Goal: Task Accomplishment & Management: Use online tool/utility

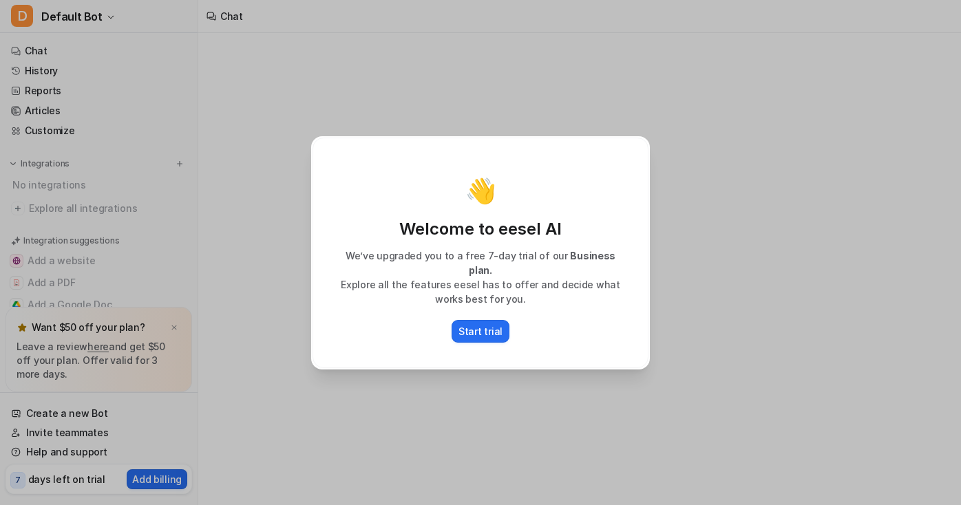
click at [425, 111] on div "👋 Welcome to eesel AI We’ve upgraded you to a free 7-day trial of our Business …" at bounding box center [480, 252] width 361 height 505
type textarea "**********"
click at [478, 324] on p "Start trial" at bounding box center [480, 331] width 44 height 14
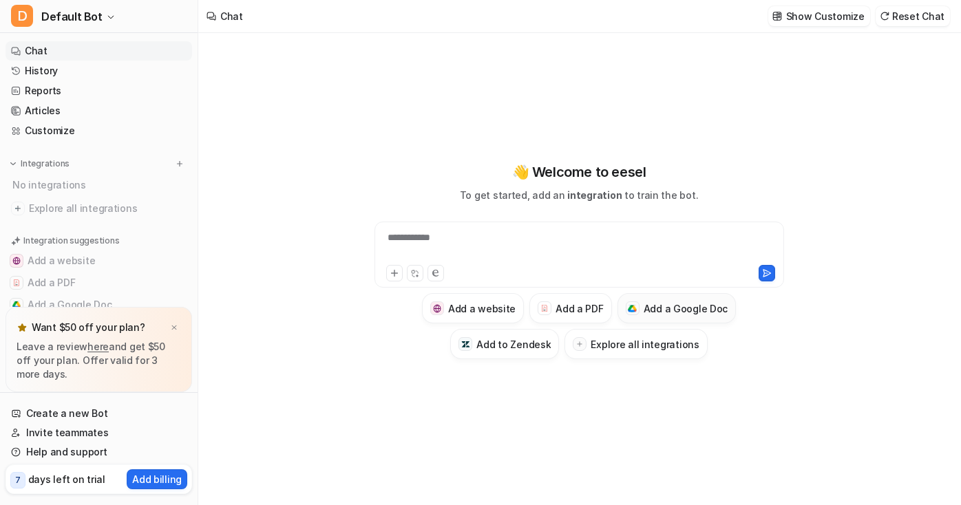
click at [657, 306] on h3 "Add a Google Doc" at bounding box center [686, 308] width 85 height 14
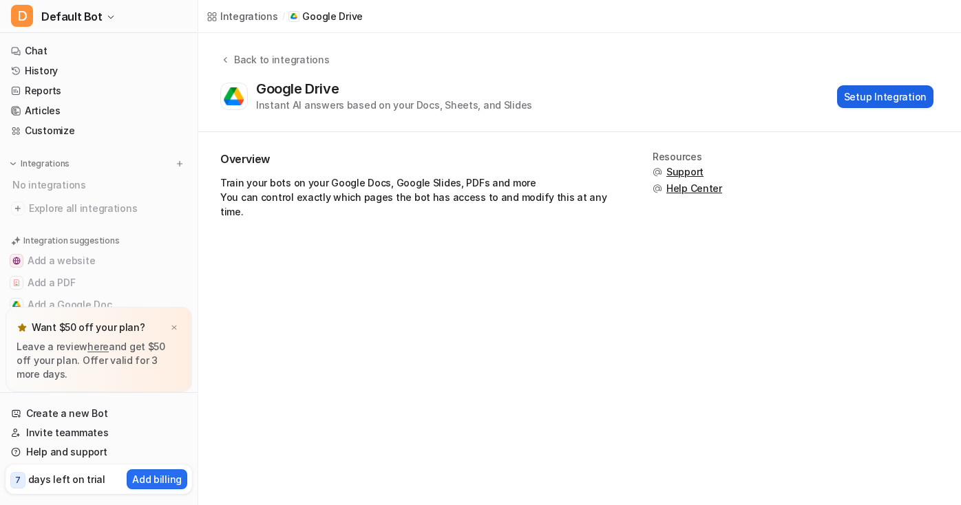
click at [866, 94] on button "Setup Integration" at bounding box center [885, 96] width 96 height 23
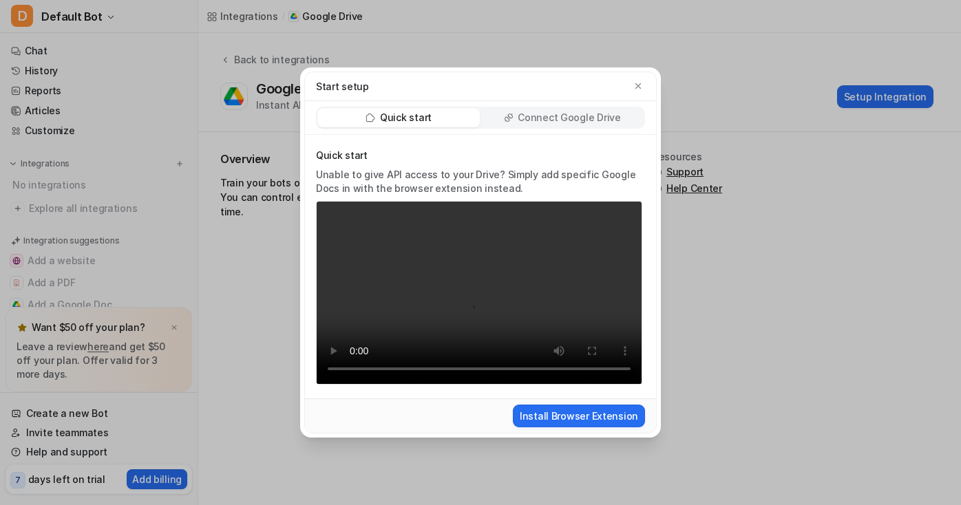
click at [566, 109] on div "Connect Google Drive" at bounding box center [562, 117] width 162 height 19
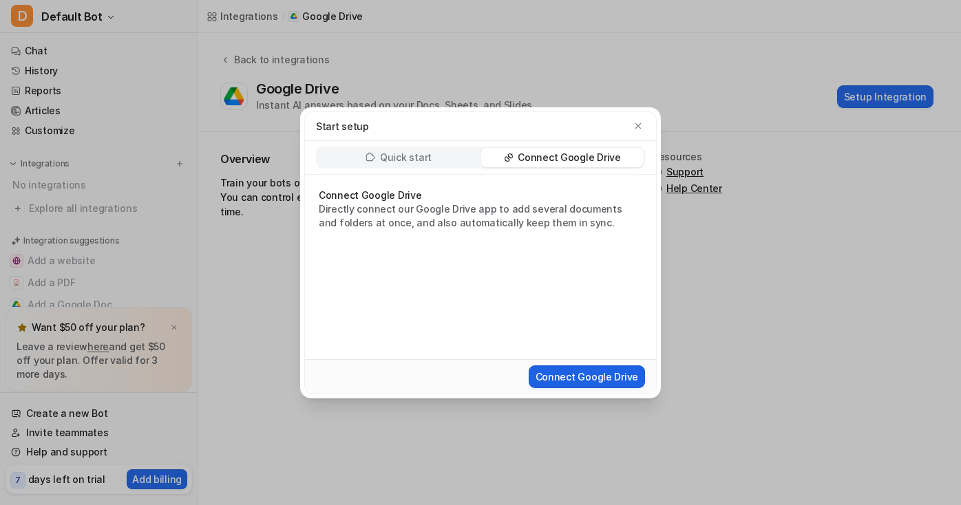
click at [581, 376] on button "Connect Google Drive" at bounding box center [587, 377] width 116 height 23
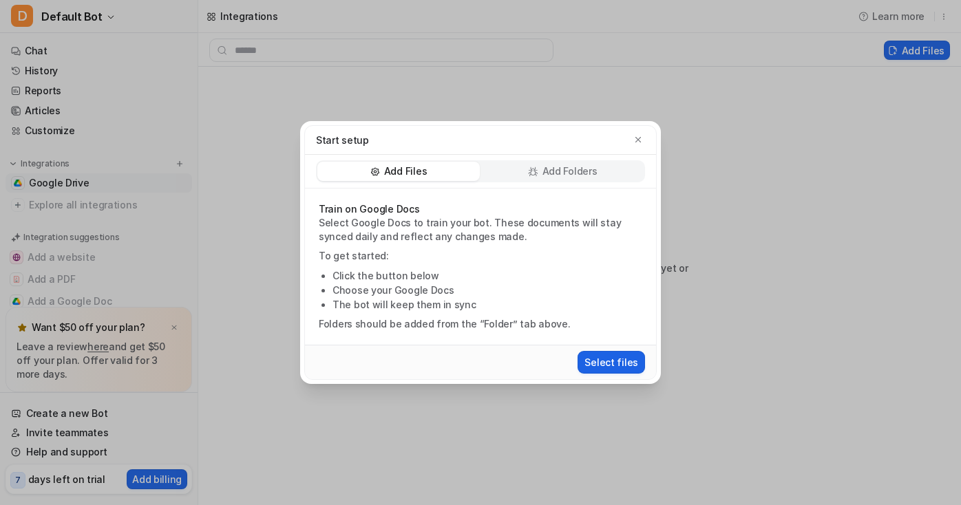
click at [602, 365] on button "Select files" at bounding box center [611, 362] width 67 height 23
click at [596, 175] on p "Add Folders" at bounding box center [569, 172] width 55 height 14
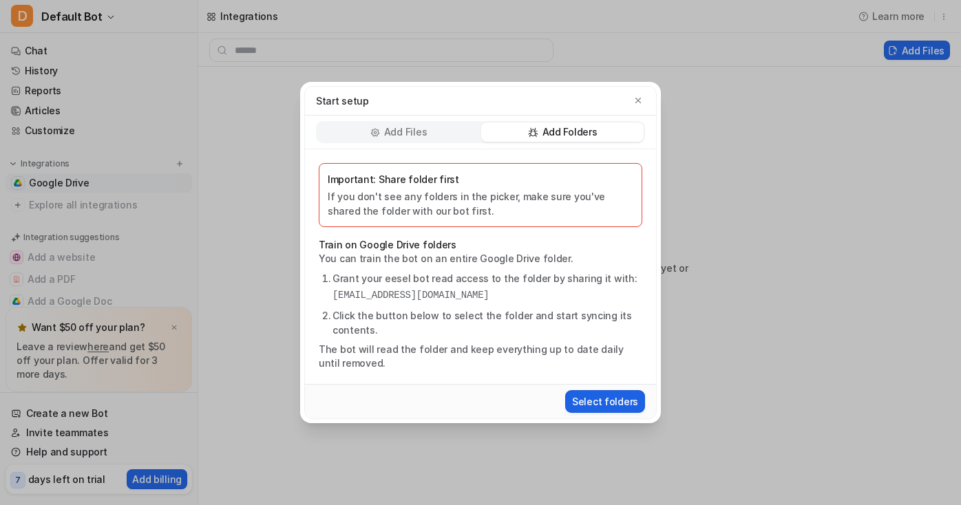
click at [584, 394] on button "Select folders" at bounding box center [605, 401] width 80 height 23
click at [583, 395] on button "Select folders" at bounding box center [605, 401] width 80 height 23
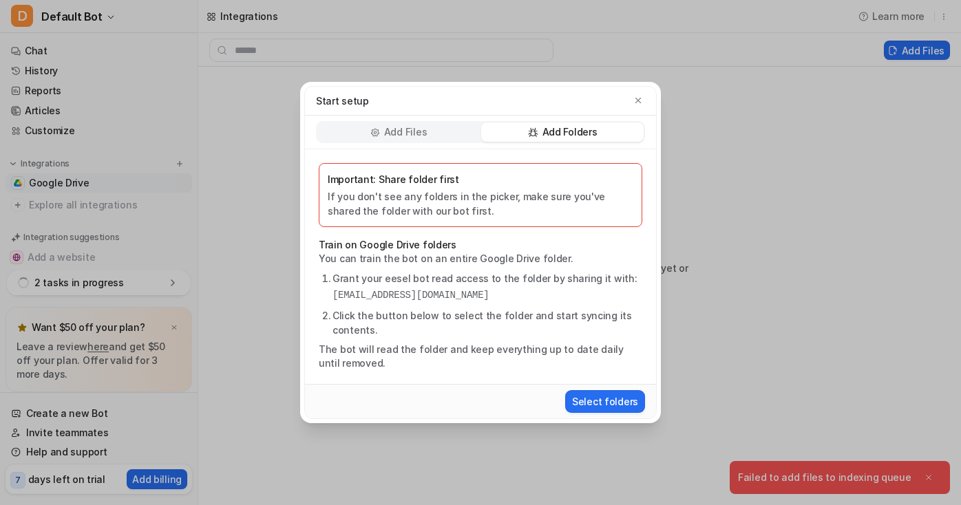
click at [448, 129] on div "Add Files" at bounding box center [398, 132] width 162 height 19
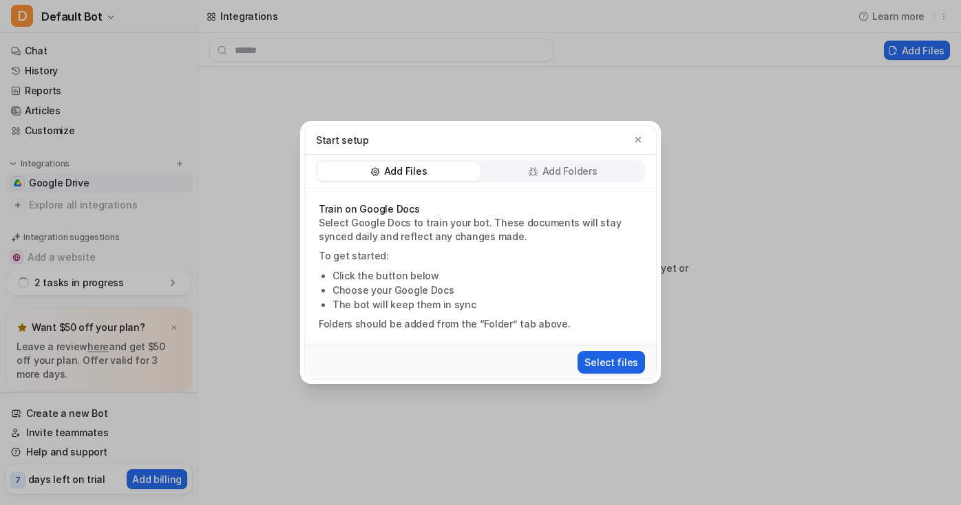
click at [606, 363] on button "Select files" at bounding box center [611, 362] width 67 height 23
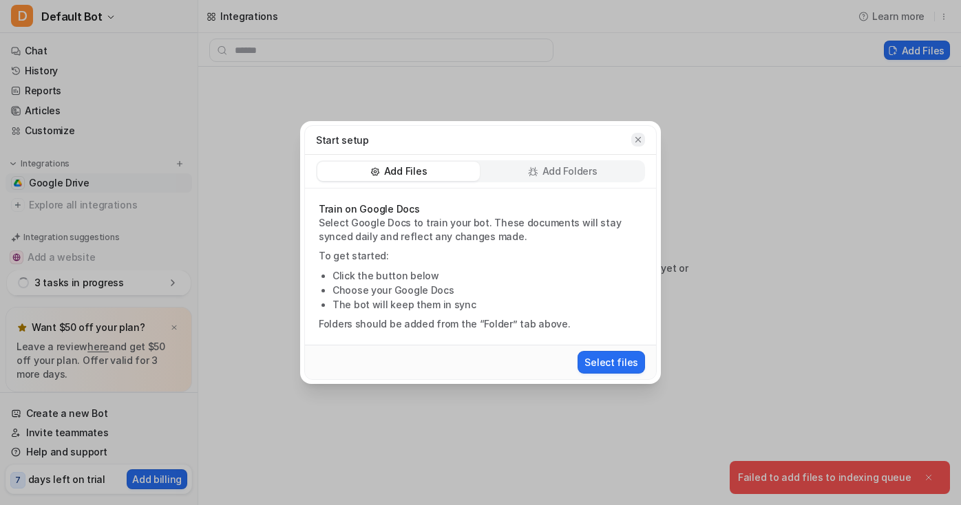
click at [636, 139] on icon "button" at bounding box center [638, 140] width 10 height 10
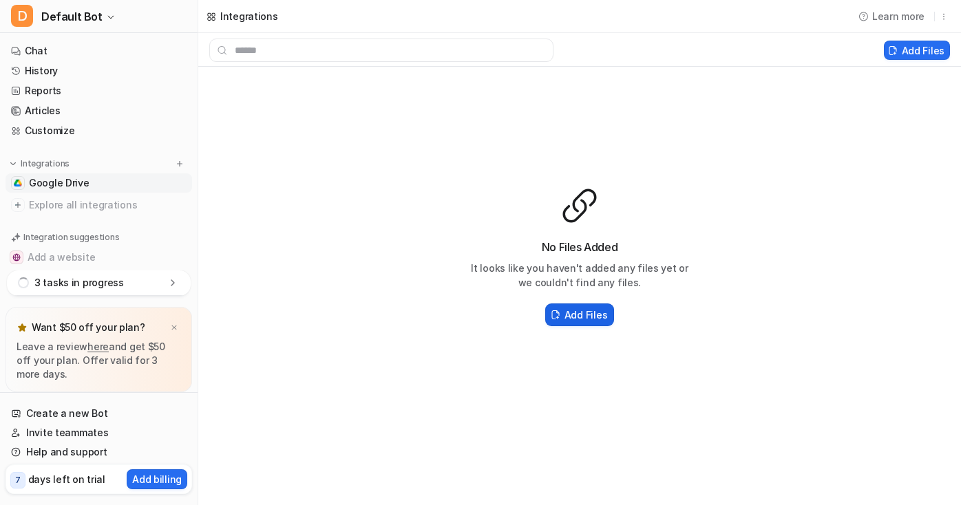
click at [585, 315] on h2 "Add Files" at bounding box center [585, 315] width 43 height 14
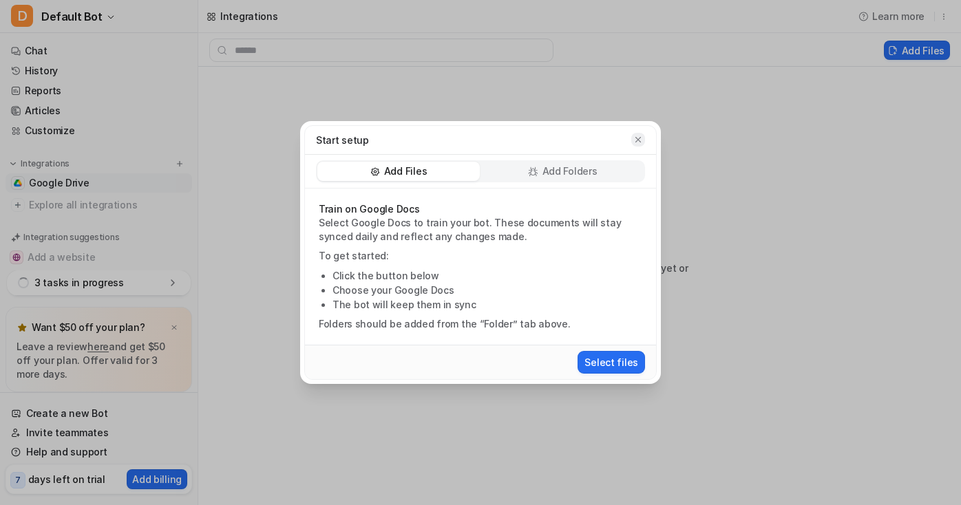
click at [637, 138] on icon "button" at bounding box center [638, 140] width 10 height 10
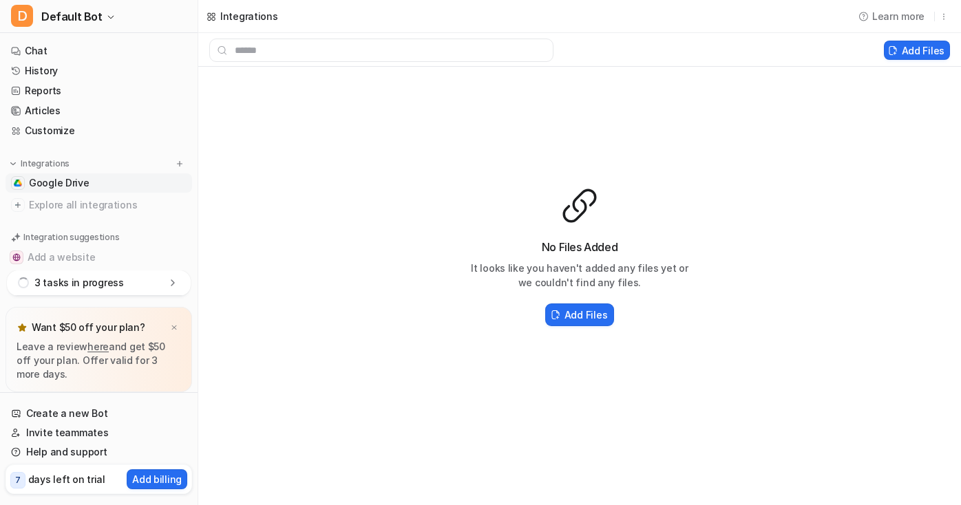
drag, startPoint x: 449, startPoint y: 136, endPoint x: 521, endPoint y: 136, distance: 72.3
click at [522, 136] on div "No Files Added It looks like you haven't added any files yet or we couldn't fin…" at bounding box center [579, 257] width 763 height 381
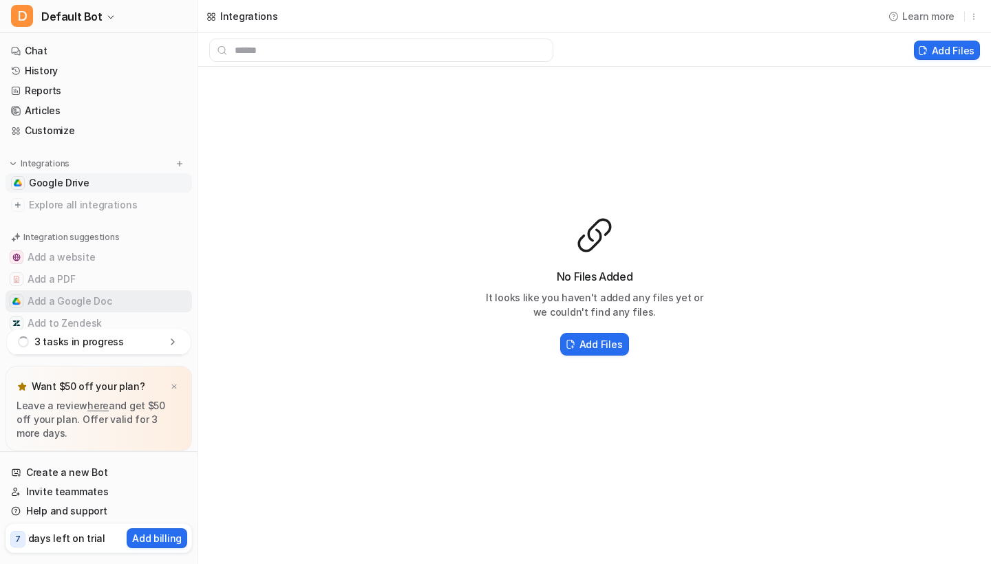
click at [67, 300] on button "Add a Google Doc" at bounding box center [99, 301] width 187 height 22
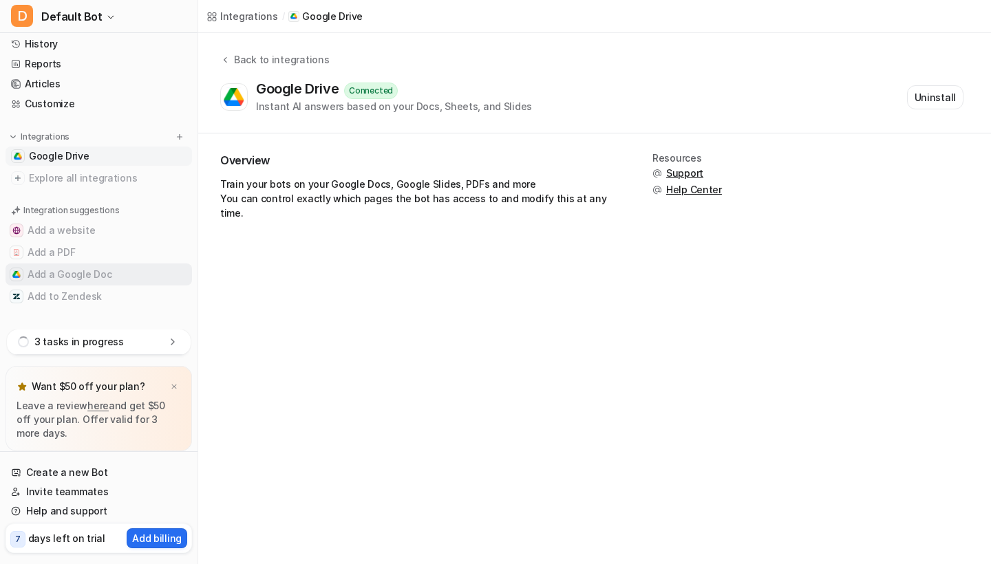
scroll to position [27, 0]
click at [81, 248] on button "Add a PDF" at bounding box center [99, 253] width 187 height 22
click at [54, 251] on button "Add a PDF" at bounding box center [99, 253] width 187 height 22
click at [90, 275] on button "Add a Google Doc" at bounding box center [99, 275] width 187 height 22
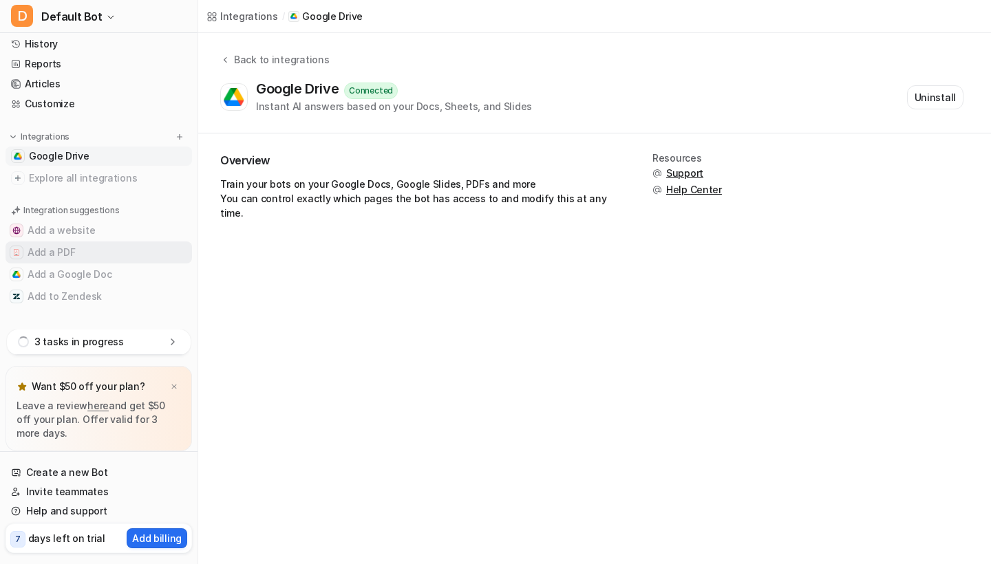
click at [94, 254] on button "Add a PDF" at bounding box center [99, 253] width 187 height 22
click at [88, 281] on button "Add a Google Doc" at bounding box center [99, 275] width 187 height 22
click at [88, 154] on link "Google Drive" at bounding box center [99, 156] width 187 height 19
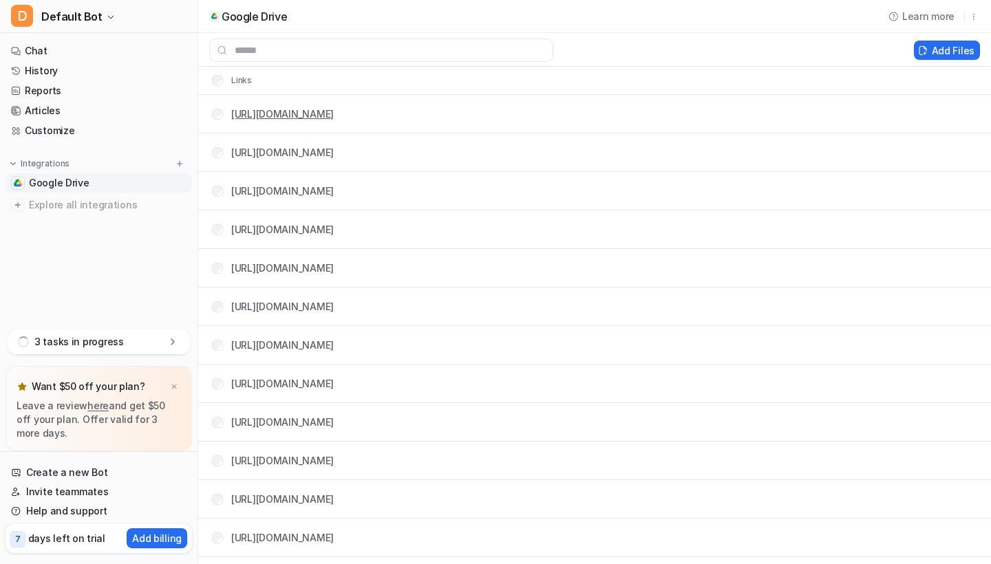
click at [277, 116] on link "[URL][DOMAIN_NAME]" at bounding box center [282, 114] width 103 height 12
click at [334, 154] on link "[URL][DOMAIN_NAME]" at bounding box center [282, 153] width 103 height 12
click at [52, 54] on link "Chat" at bounding box center [99, 50] width 187 height 19
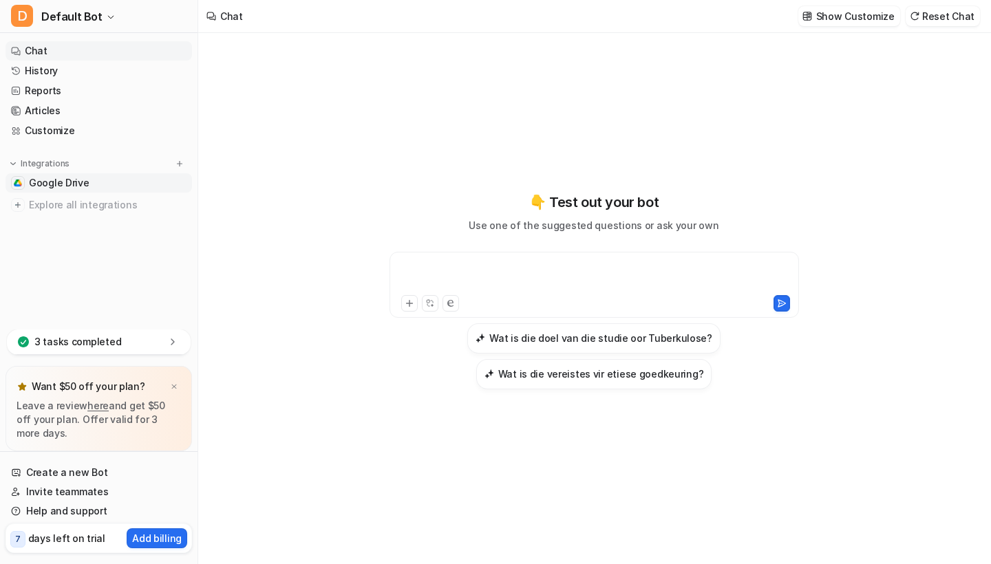
click at [52, 187] on span "Google Drive" at bounding box center [59, 183] width 61 height 14
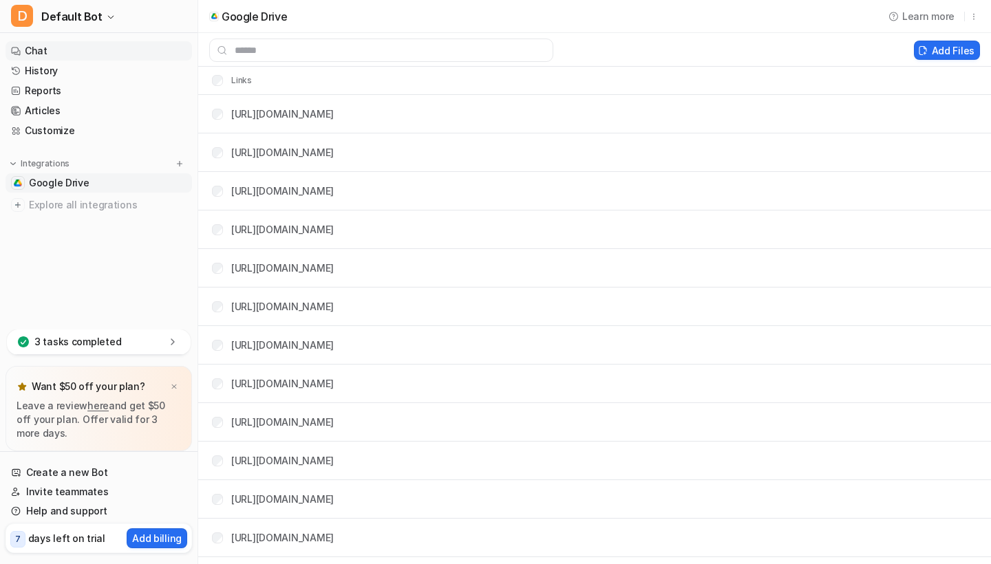
click at [85, 54] on link "Chat" at bounding box center [99, 50] width 187 height 19
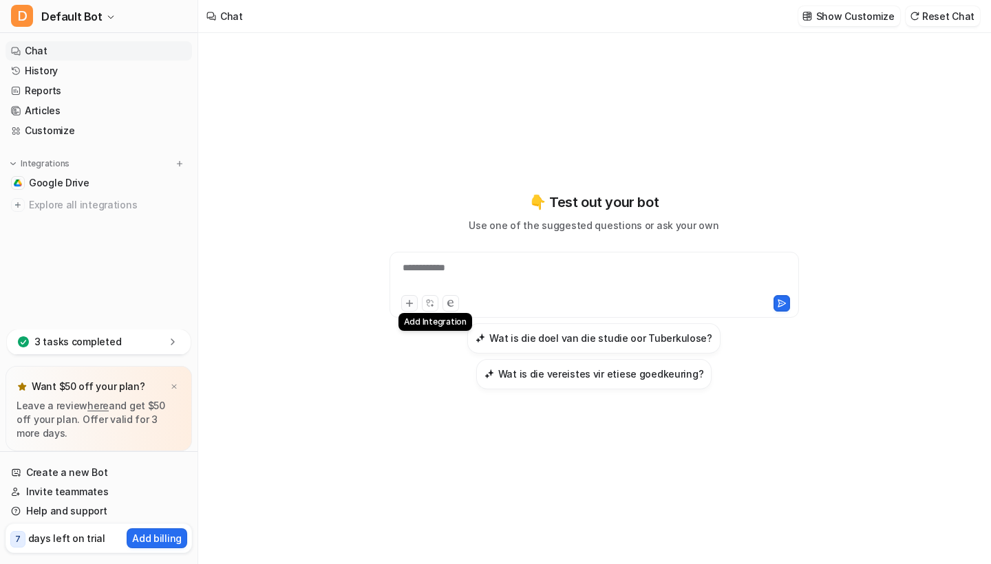
click at [412, 304] on icon at bounding box center [409, 303] width 6 height 6
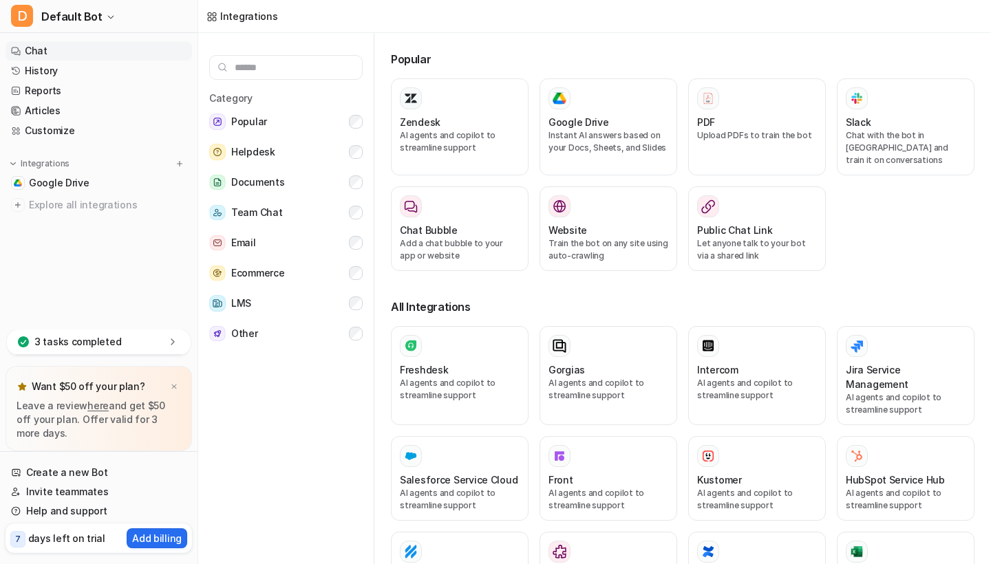
click at [75, 53] on link "Chat" at bounding box center [99, 50] width 187 height 19
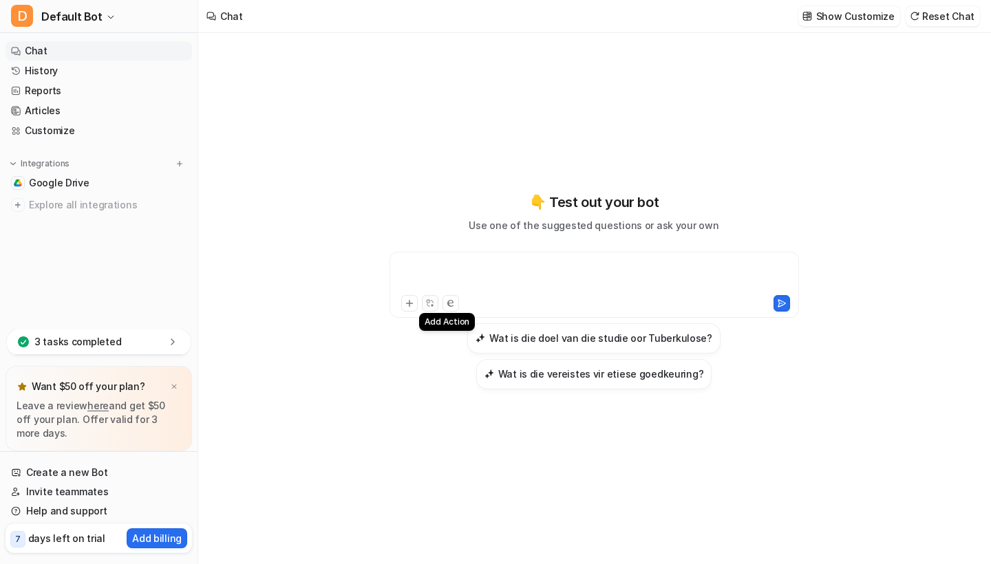
click at [430, 303] on icon at bounding box center [428, 301] width 3 height 3
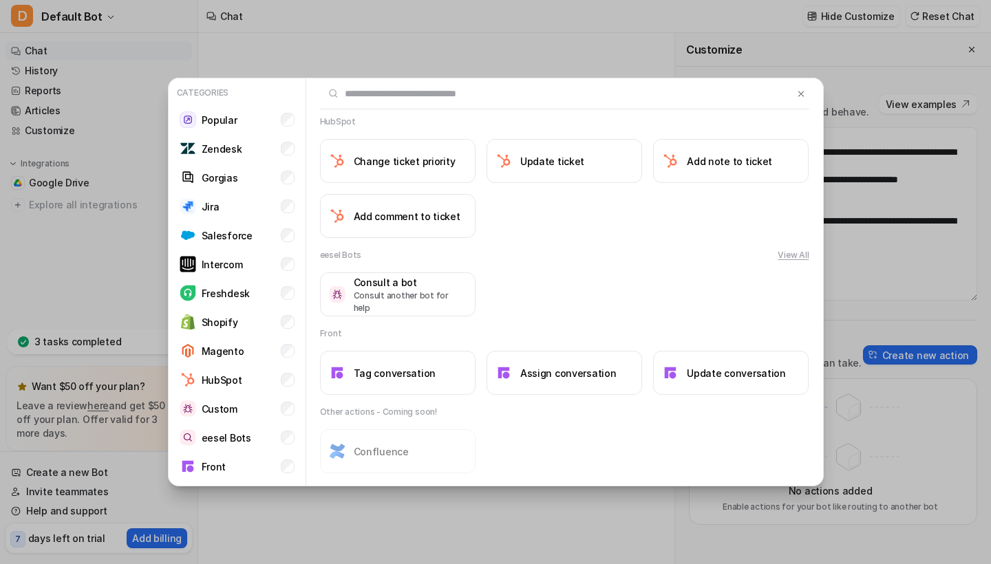
scroll to position [1128, 0]
click at [253, 44] on div "Categories Popular Zendesk Gorgias Jira Salesforce Intercom Freshdesk Shopify M…" at bounding box center [496, 282] width 678 height 564
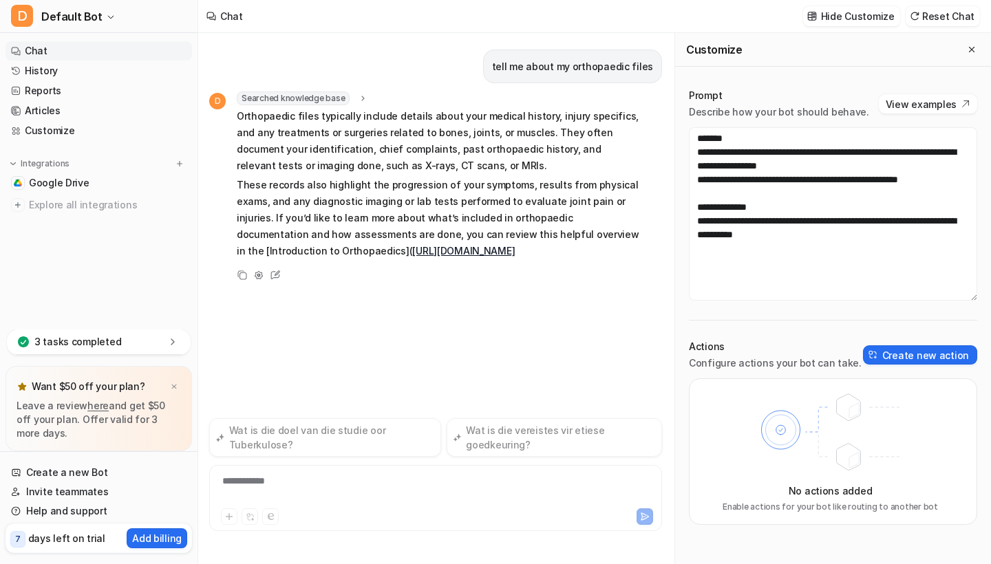
click at [288, 480] on div "**********" at bounding box center [436, 490] width 446 height 32
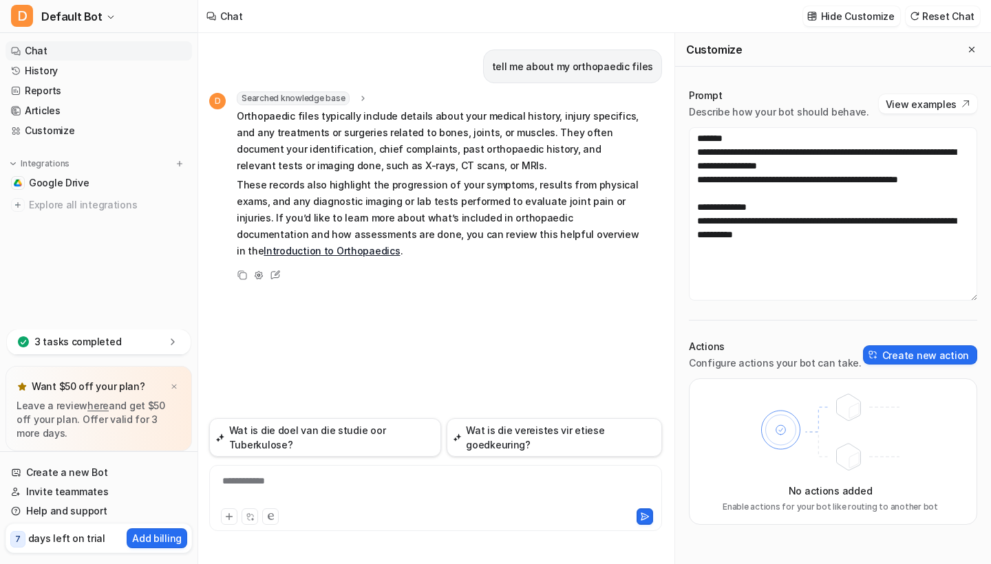
click at [254, 480] on div "**********" at bounding box center [436, 490] width 446 height 32
click at [91, 178] on link "Google Drive" at bounding box center [99, 182] width 187 height 19
click at [112, 182] on link "Google Drive" at bounding box center [99, 182] width 187 height 19
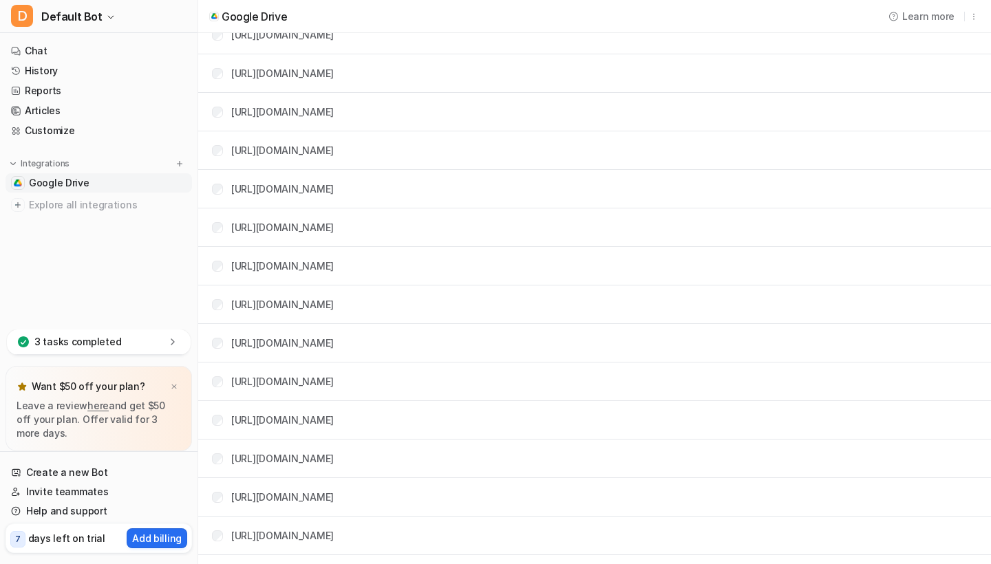
scroll to position [421, 0]
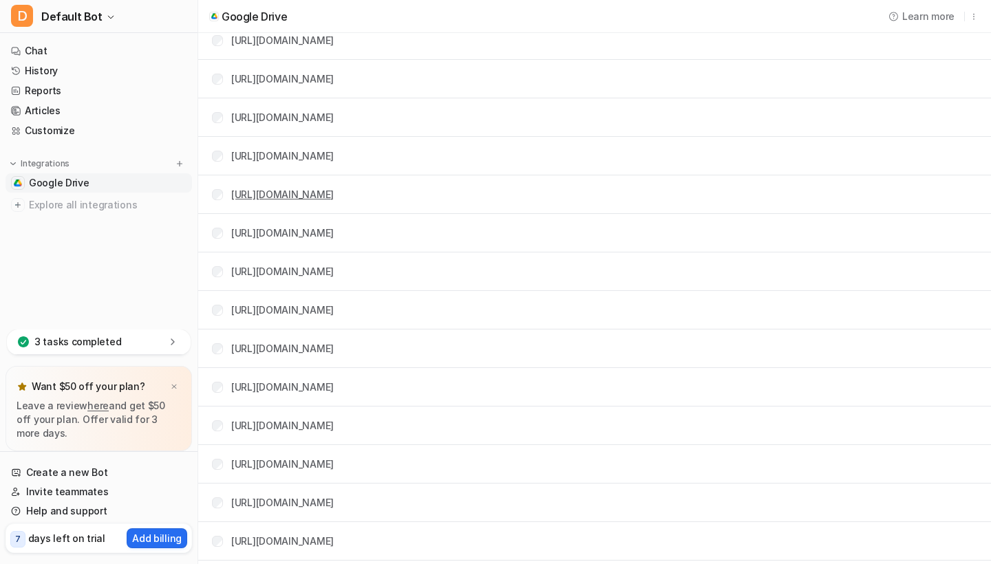
click at [300, 198] on link "[URL][DOMAIN_NAME]" at bounding box center [282, 195] width 103 height 12
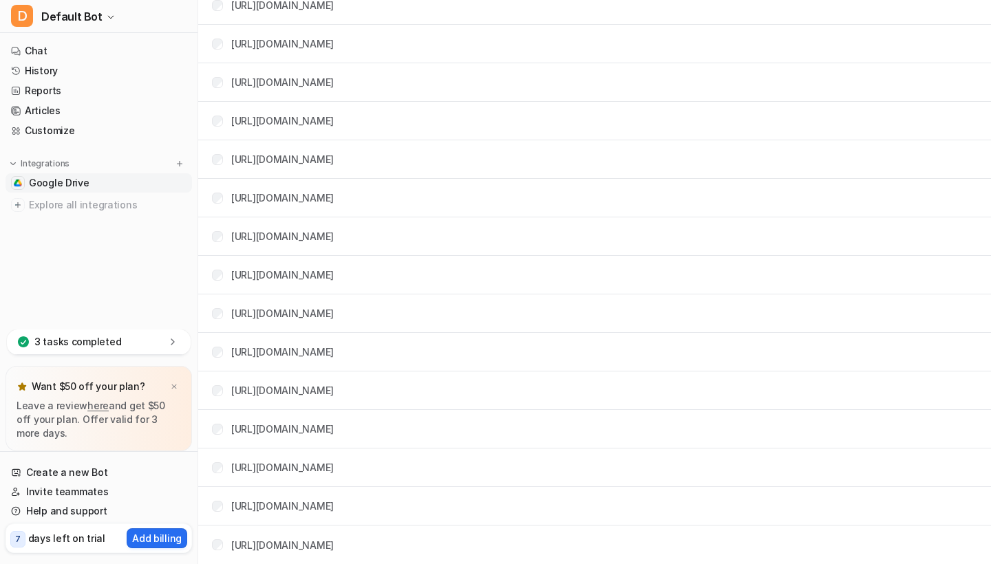
scroll to position [2267, 0]
click at [334, 238] on link "[URL][DOMAIN_NAME]" at bounding box center [282, 237] width 103 height 12
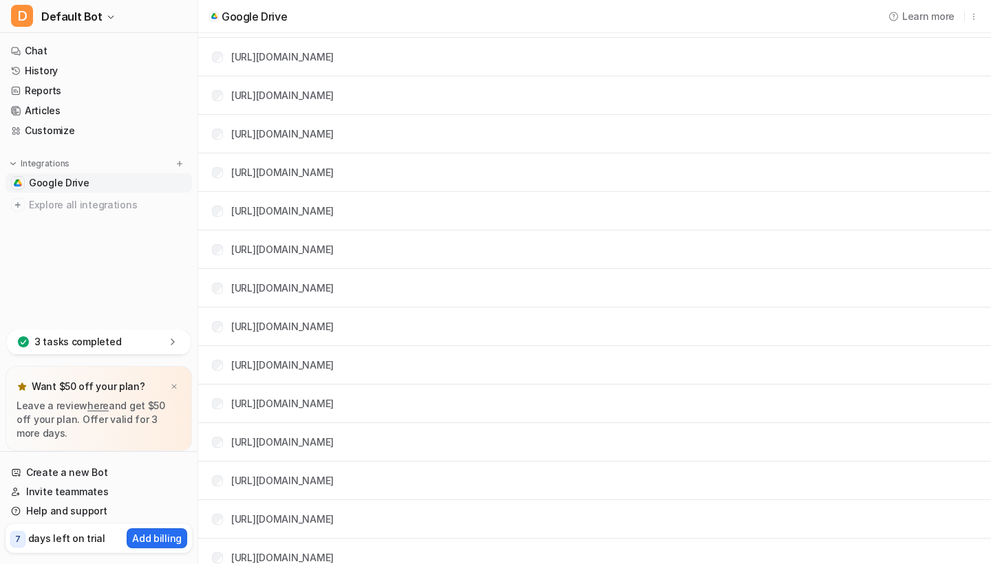
scroll to position [0, 0]
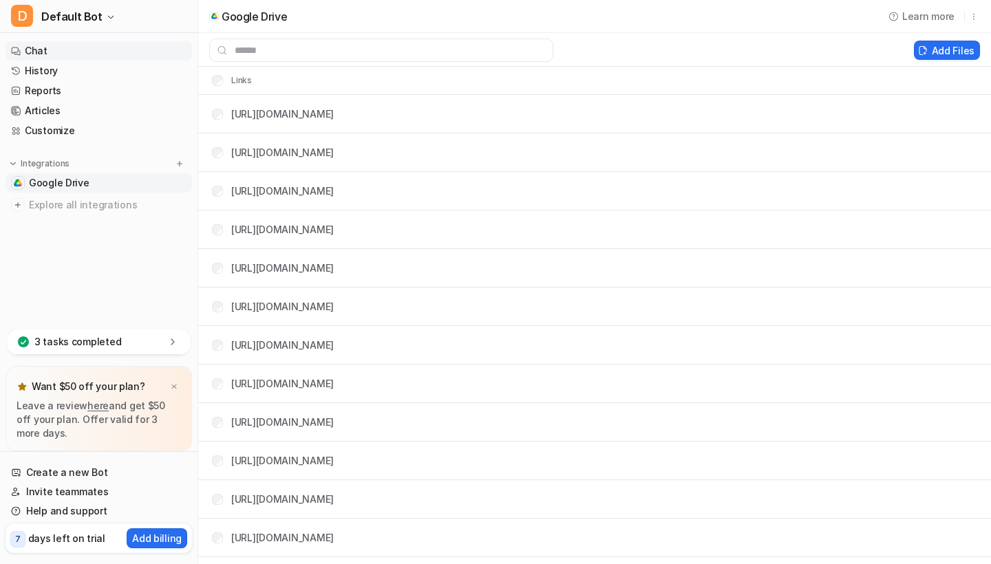
click at [139, 51] on link "Chat" at bounding box center [99, 50] width 187 height 19
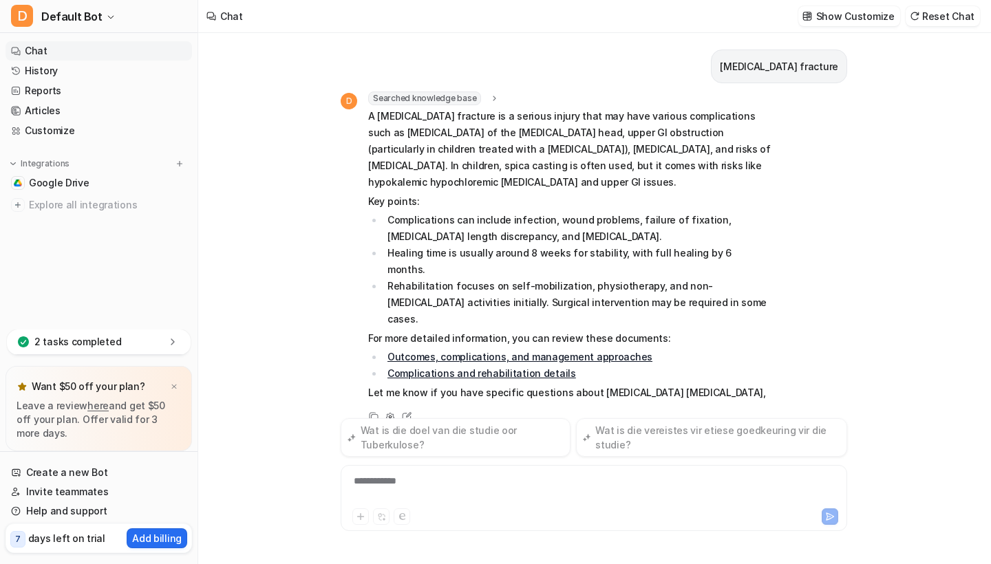
scroll to position [7, 0]
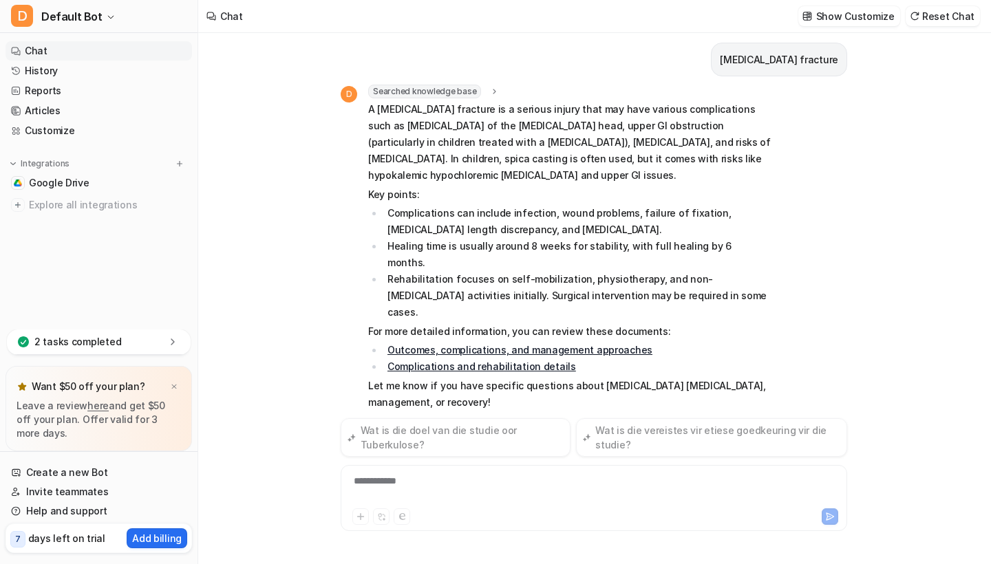
click at [445, 99] on div "Searched knowledge base search_queries : "[MEDICAL_DATA] fracture" A [MEDICAL_D…" at bounding box center [569, 249] width 403 height 328
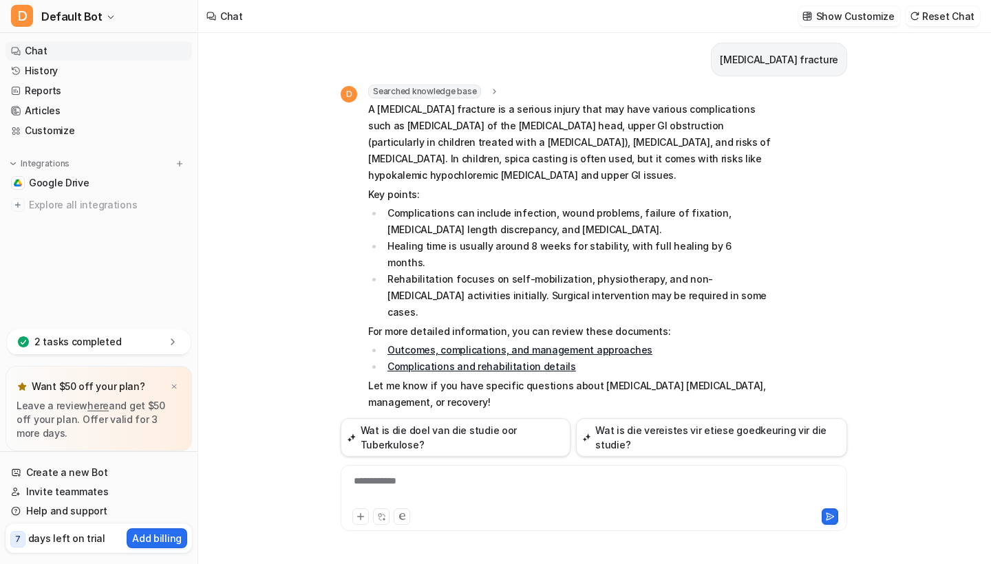
click at [445, 91] on span "Searched knowledge base" at bounding box center [424, 92] width 113 height 14
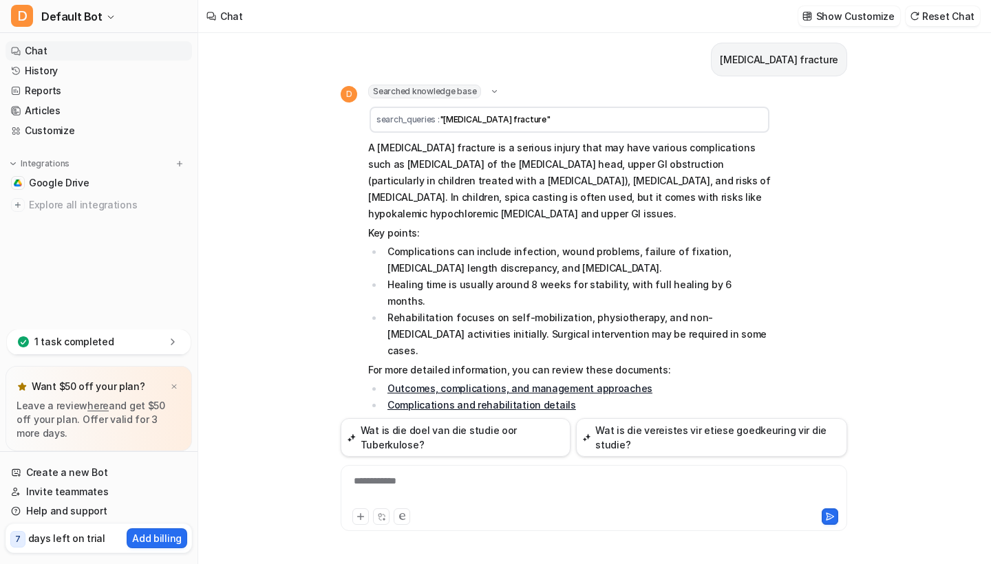
click at [445, 91] on span "Searched knowledge base" at bounding box center [424, 92] width 113 height 14
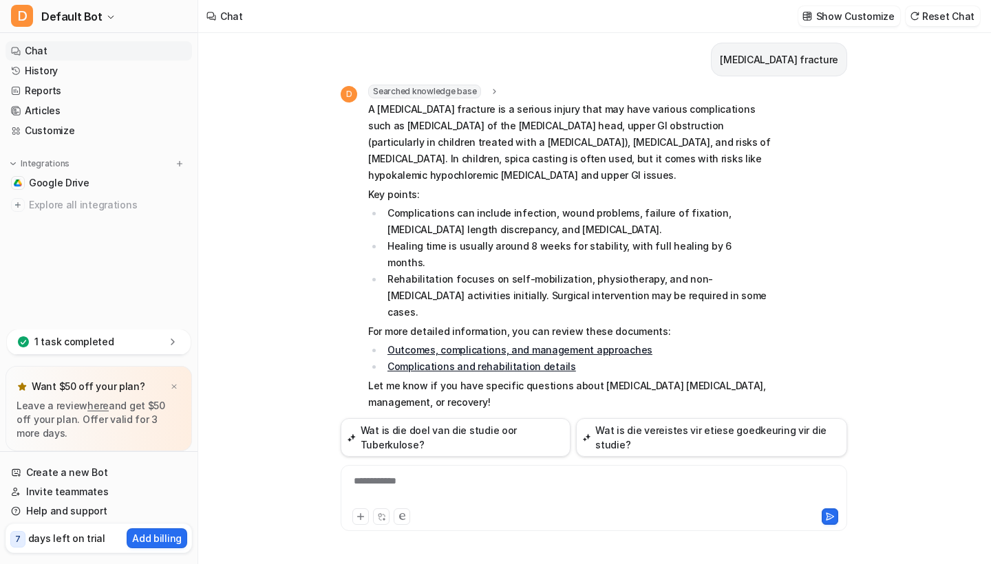
click at [494, 87] on icon at bounding box center [495, 92] width 10 height 10
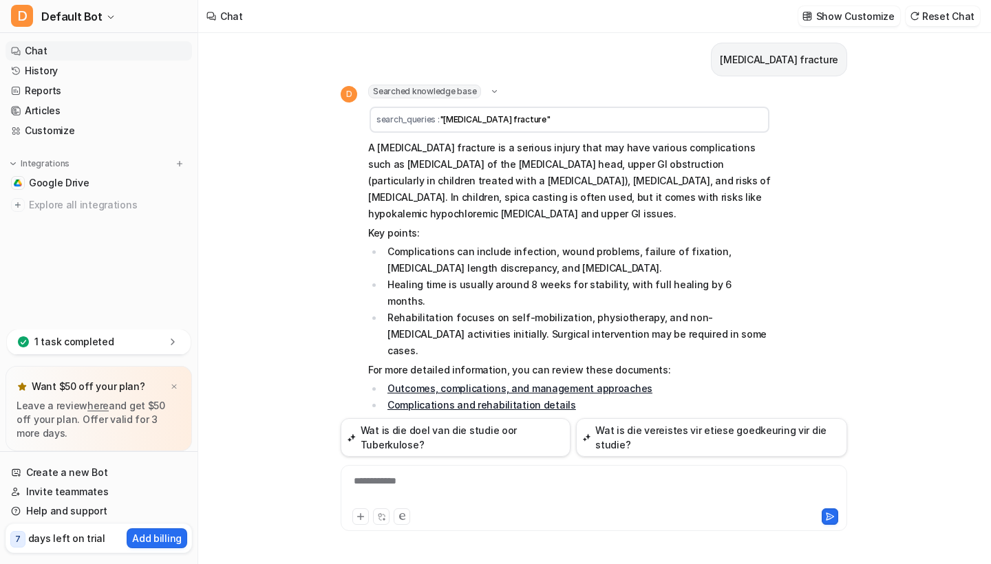
click at [450, 87] on span "Searched knowledge base" at bounding box center [424, 92] width 113 height 14
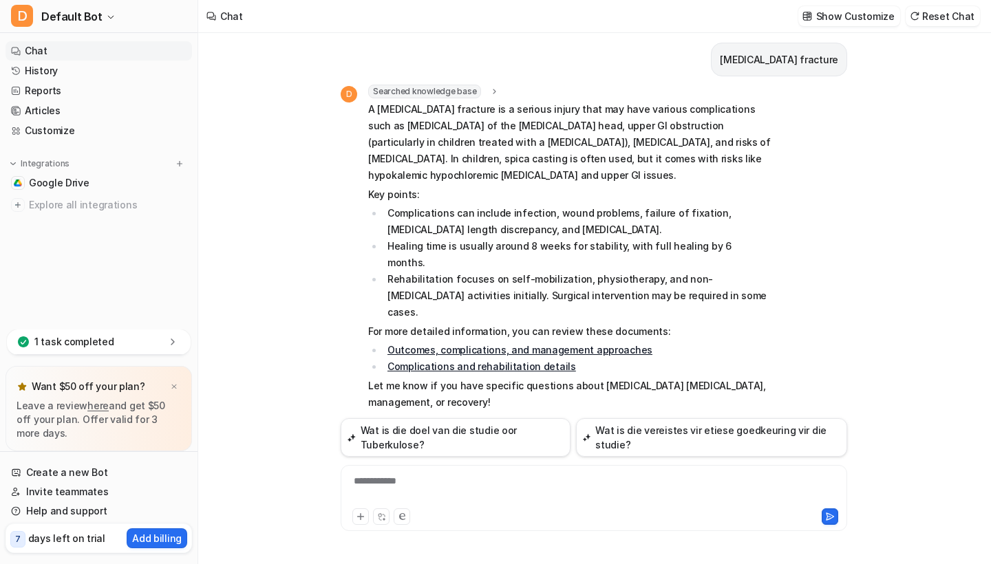
scroll to position [0, 0]
click at [88, 180] on link "Google Drive" at bounding box center [99, 182] width 187 height 19
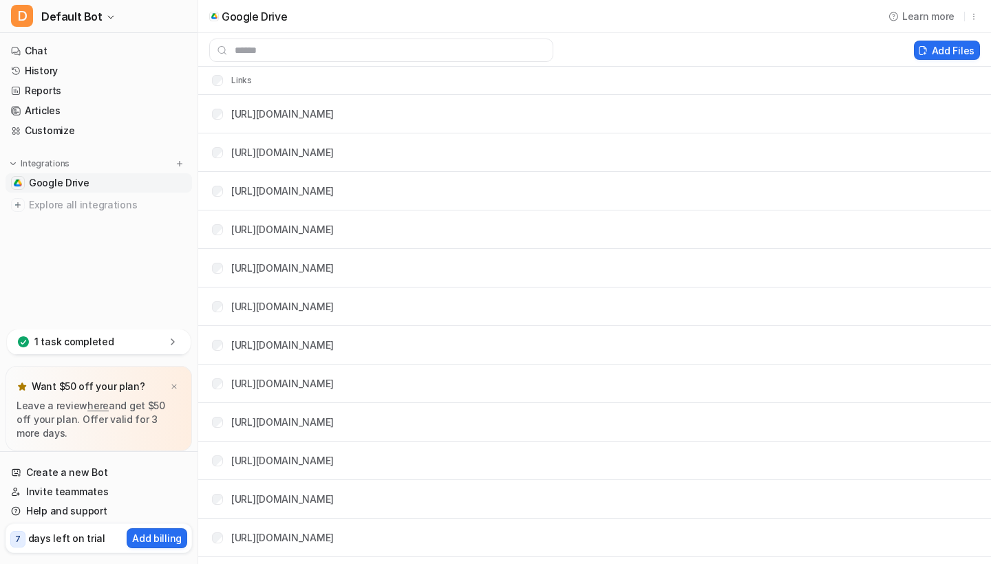
click at [87, 158] on div "Integrations" at bounding box center [99, 164] width 176 height 14
click at [87, 163] on div "Integrations" at bounding box center [99, 164] width 176 height 14
click at [72, 52] on link "Chat" at bounding box center [99, 50] width 187 height 19
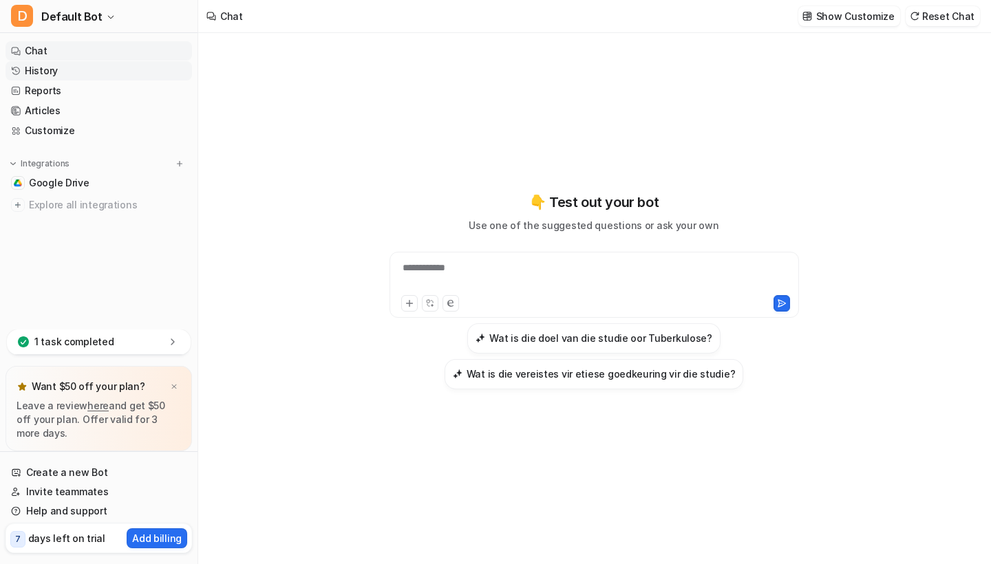
click at [120, 61] on link "History" at bounding box center [99, 70] width 187 height 19
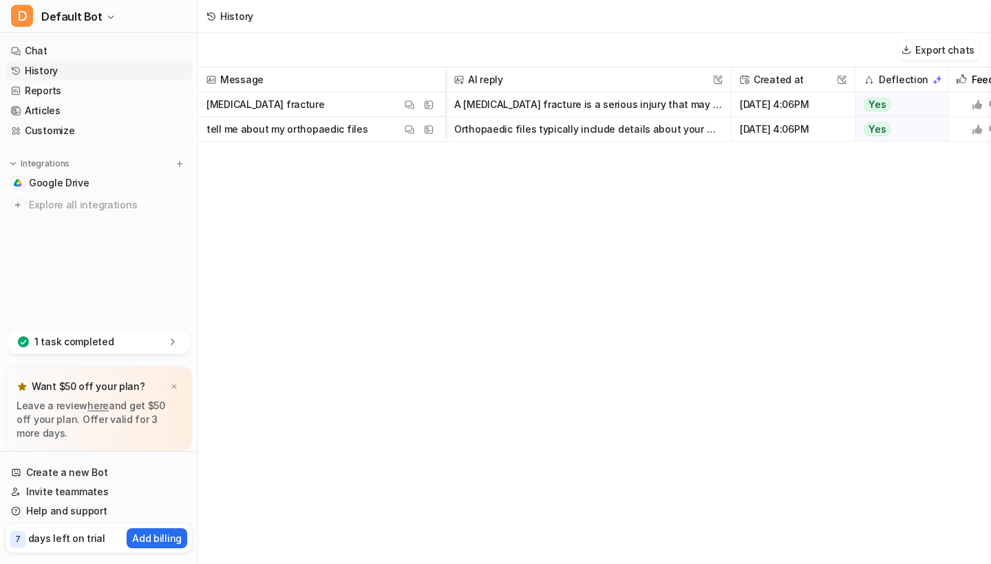
click at [309, 100] on span "[MEDICAL_DATA] fracture View Thread View Sources" at bounding box center [322, 104] width 236 height 25
click at [309, 101] on span "[MEDICAL_DATA] fracture View Thread View Sources" at bounding box center [322, 104] width 236 height 25
click at [494, 99] on button "A [MEDICAL_DATA] fracture is a serious injury that may have various complicatio…" at bounding box center [588, 104] width 268 height 25
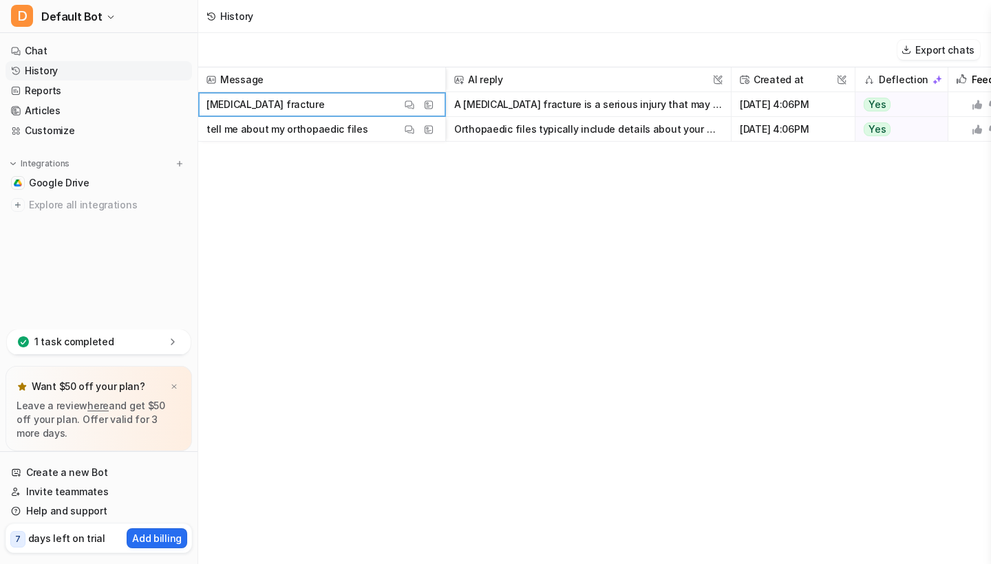
click at [494, 99] on button "A [MEDICAL_DATA] fracture is a serious injury that may have various complicatio…" at bounding box center [588, 104] width 268 height 25
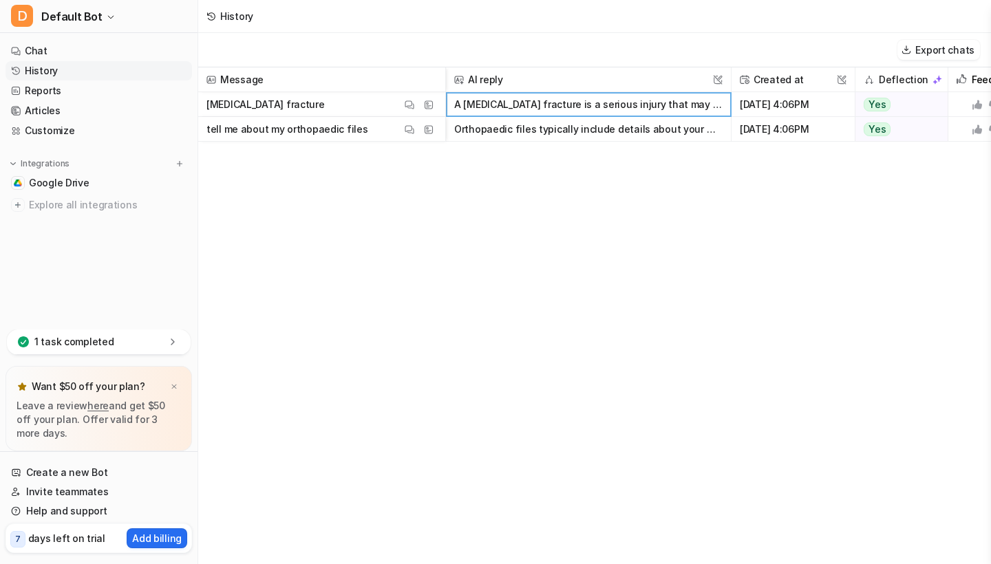
click at [494, 99] on button "A [MEDICAL_DATA] fracture is a serious injury that may have various complicatio…" at bounding box center [588, 104] width 268 height 25
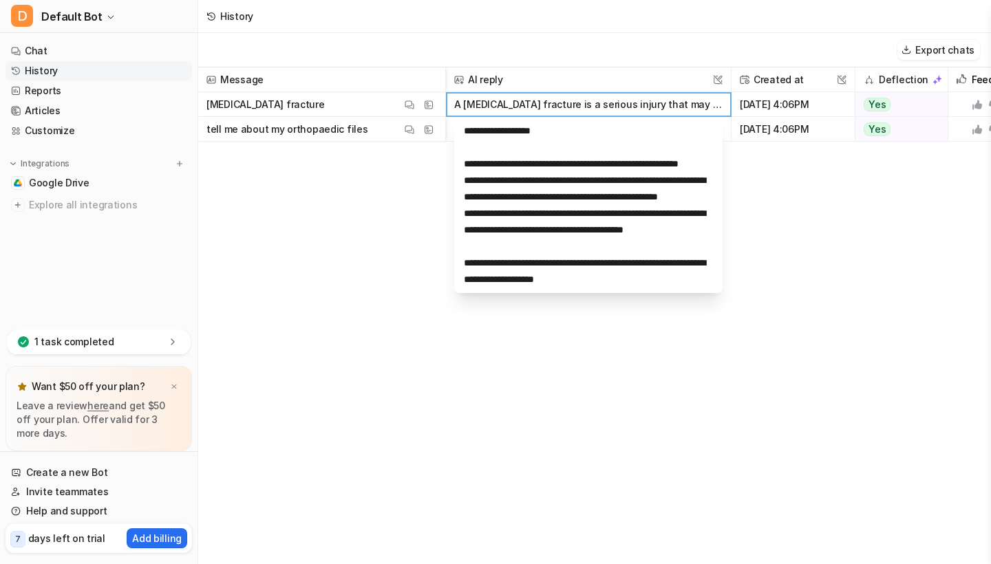
scroll to position [311, 0]
click at [383, 226] on div "Message AI reply This field cannot be modified Created at This field cannot be …" at bounding box center [594, 315] width 793 height 496
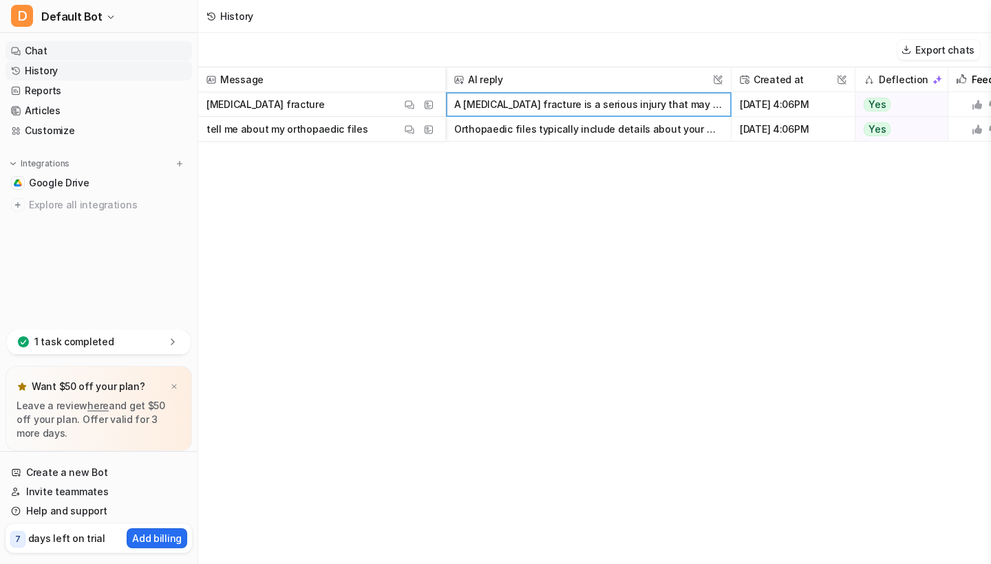
click at [74, 52] on link "Chat" at bounding box center [99, 50] width 187 height 19
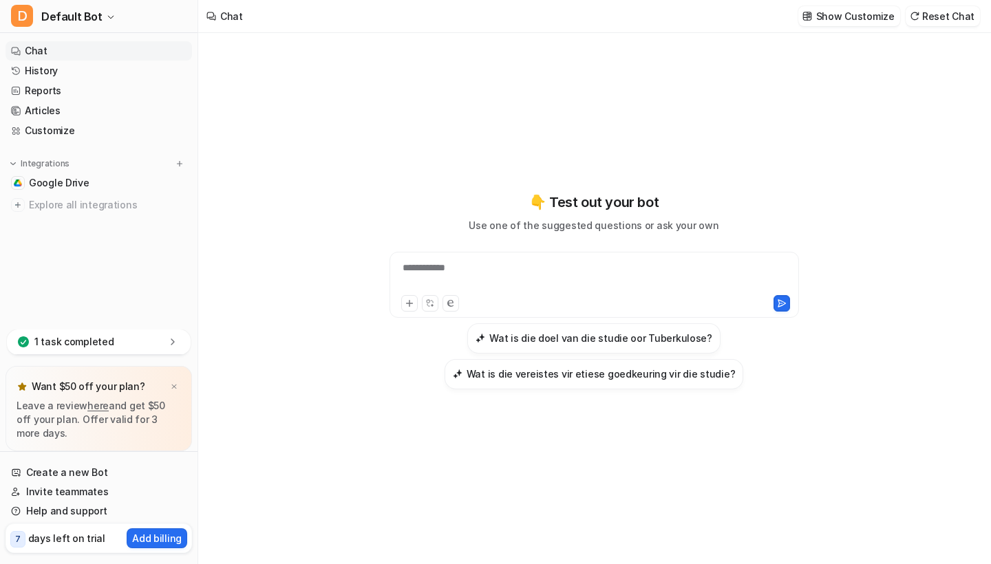
click at [509, 269] on div "**********" at bounding box center [594, 277] width 403 height 32
